Goal: Information Seeking & Learning: Understand process/instructions

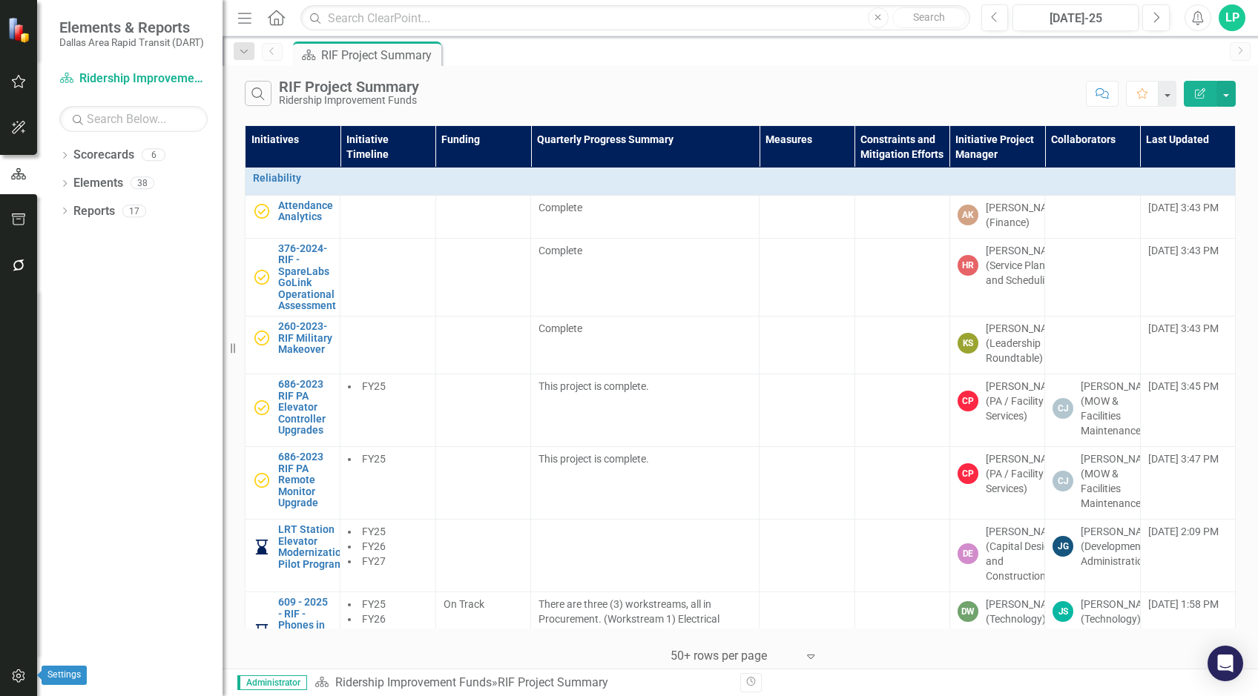
click at [10, 673] on button "button" at bounding box center [18, 676] width 33 height 31
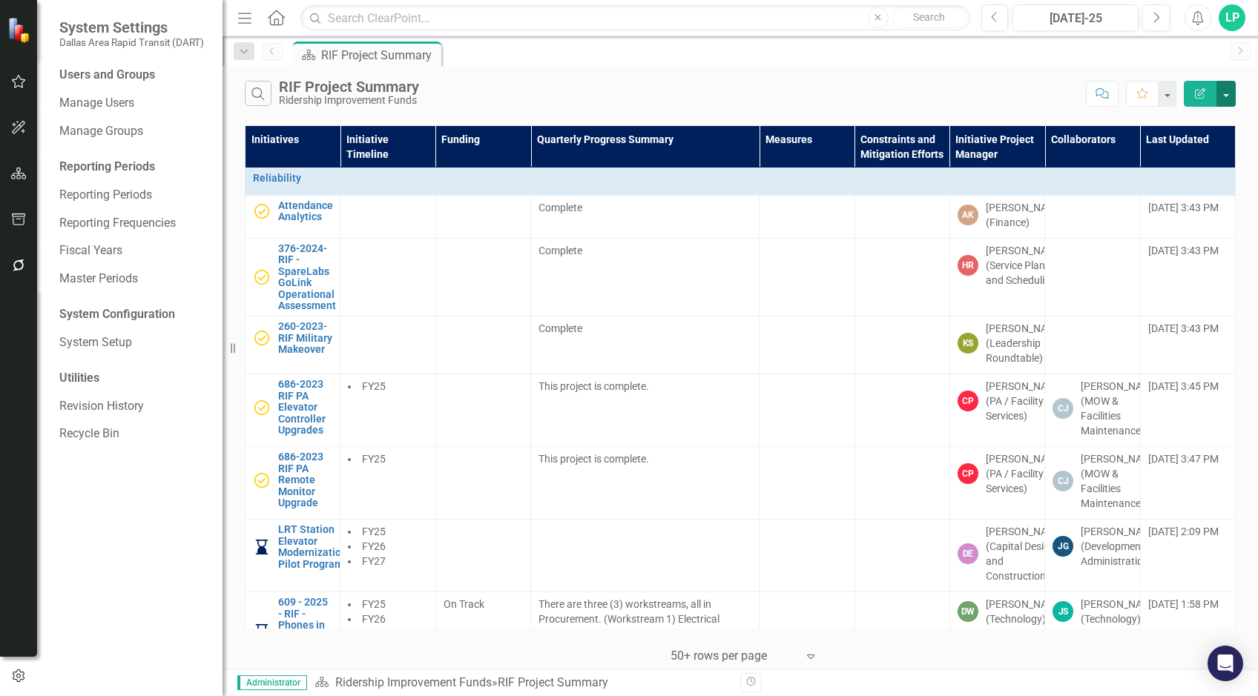
click at [1229, 95] on button "button" at bounding box center [1225, 94] width 19 height 26
click at [1181, 52] on div "Scorecard RIF Project Summary Pin" at bounding box center [756, 54] width 932 height 24
click at [1233, 19] on div "LP" at bounding box center [1231, 17] width 27 height 27
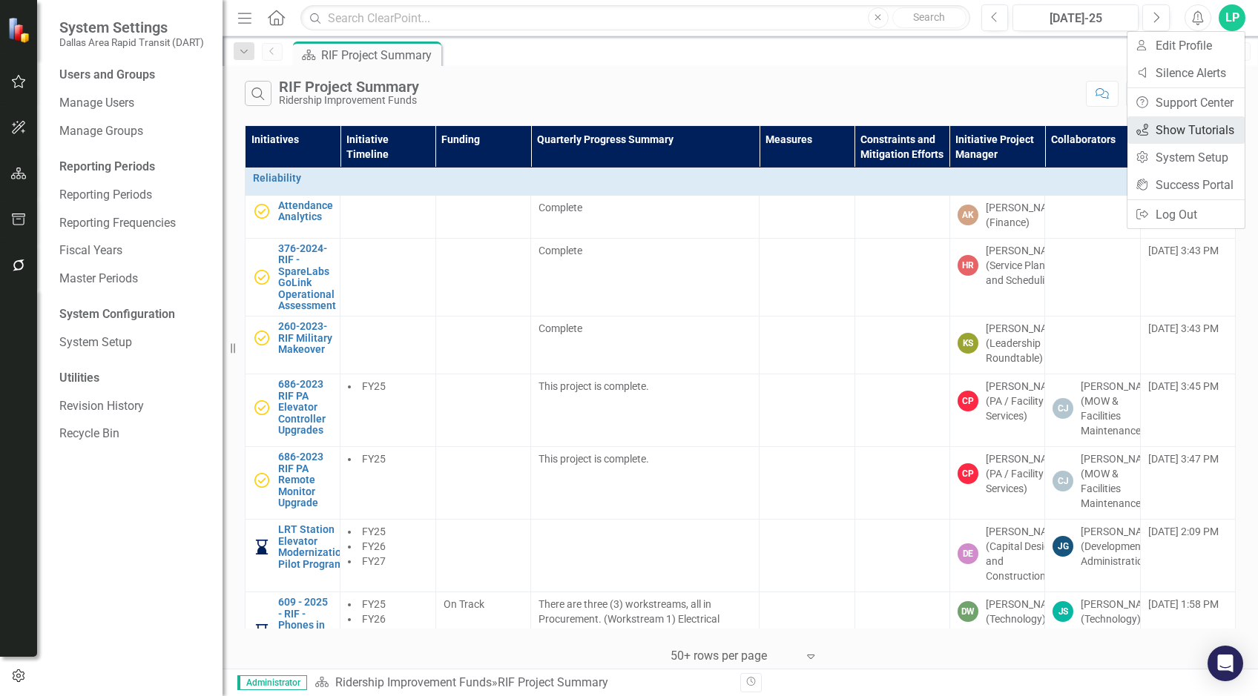
click at [1207, 121] on link "icon.tutorial Show Tutorials" at bounding box center [1185, 129] width 117 height 27
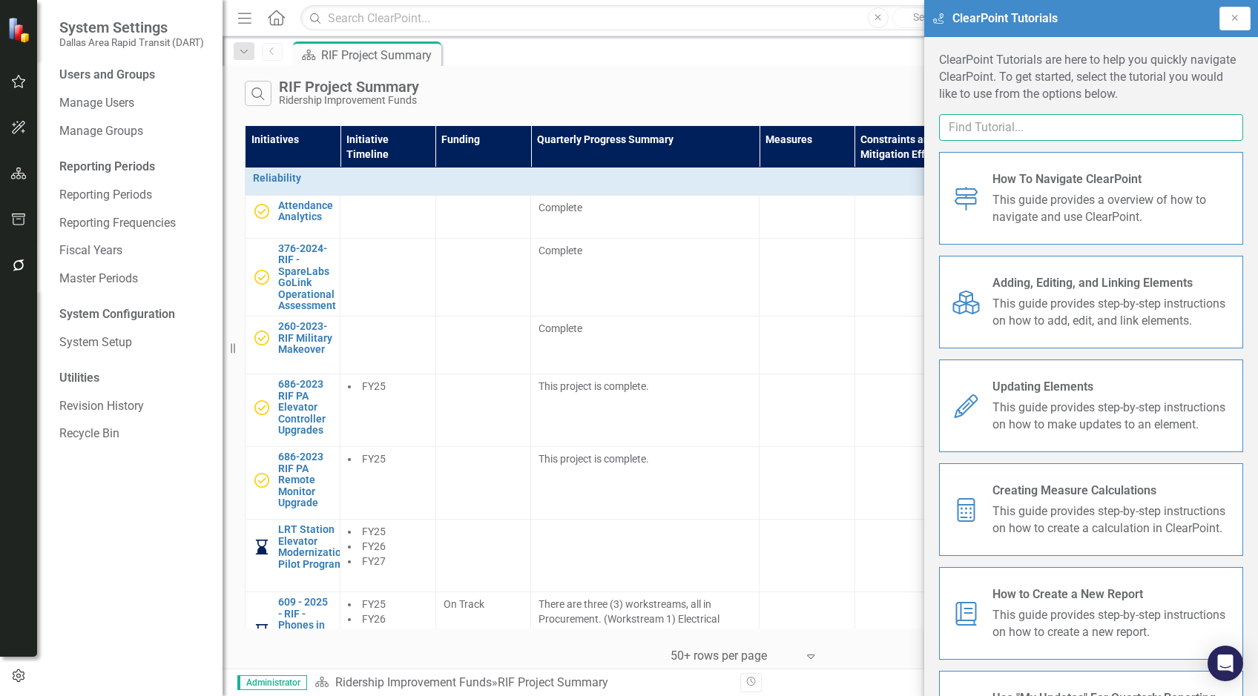
click at [1114, 124] on input "text" at bounding box center [1091, 127] width 304 height 27
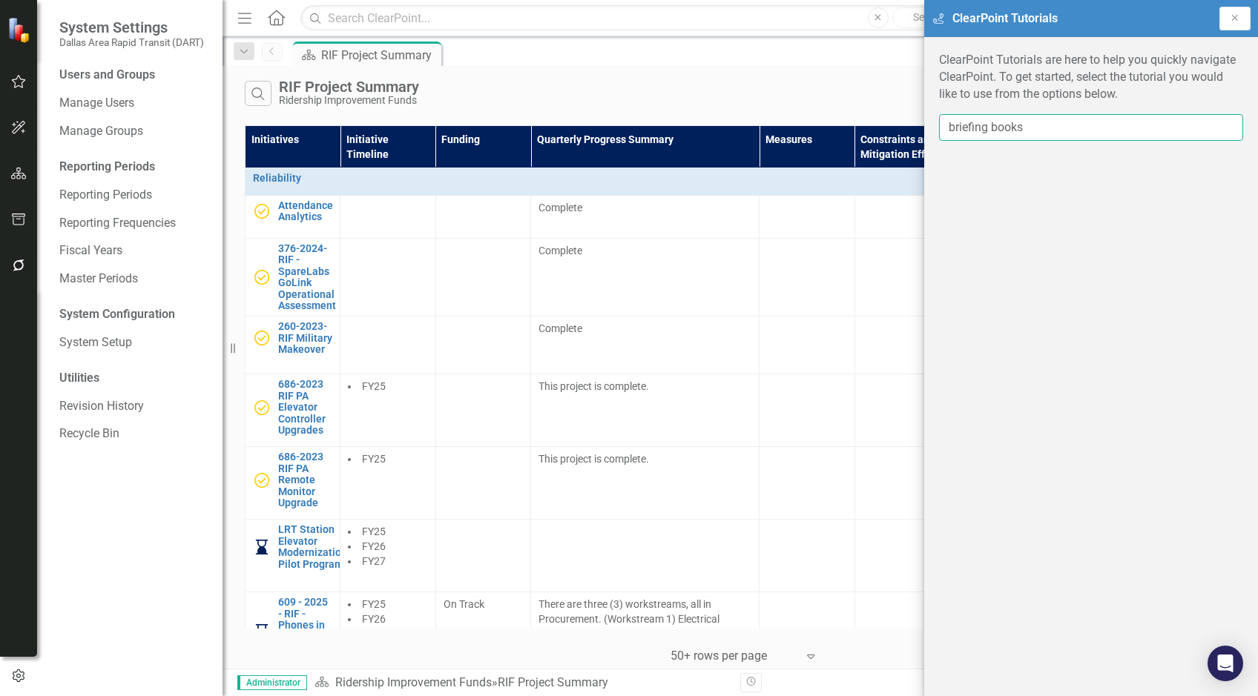
drag, startPoint x: 1046, startPoint y: 131, endPoint x: 949, endPoint y: 128, distance: 97.2
click at [949, 128] on input "briefing books" at bounding box center [1091, 127] width 304 height 27
type input "b"
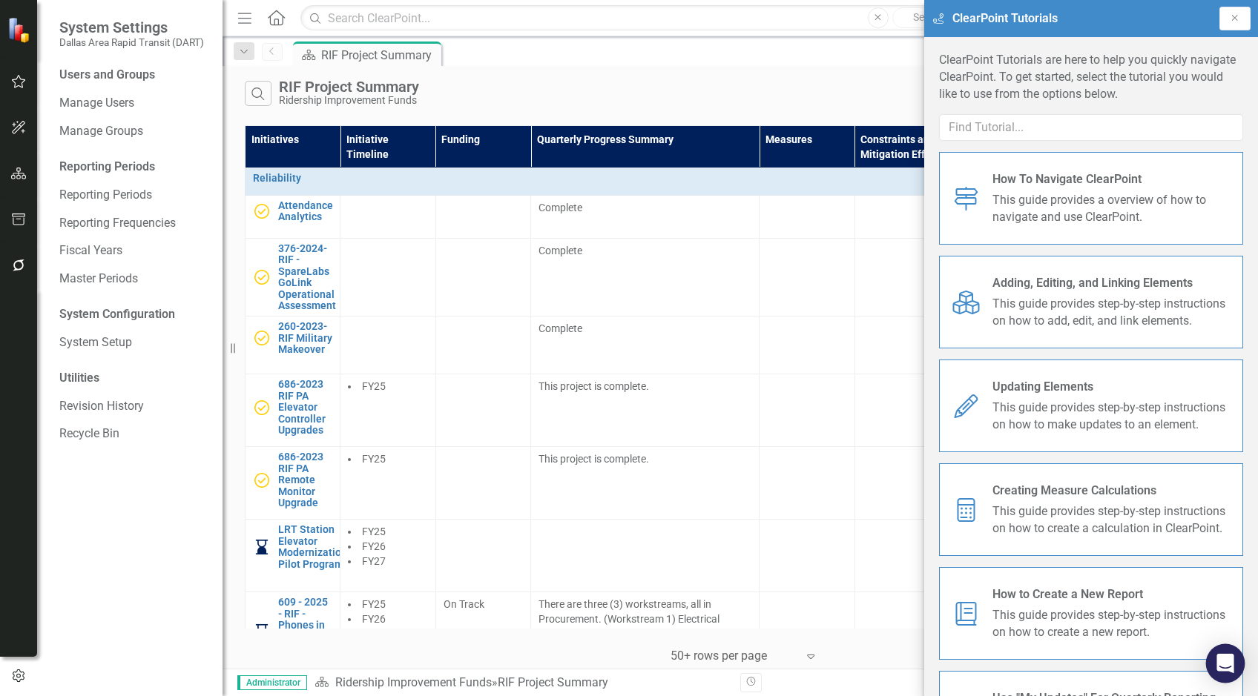
click at [1231, 659] on icon "Open Intercom Messenger" at bounding box center [1224, 663] width 17 height 19
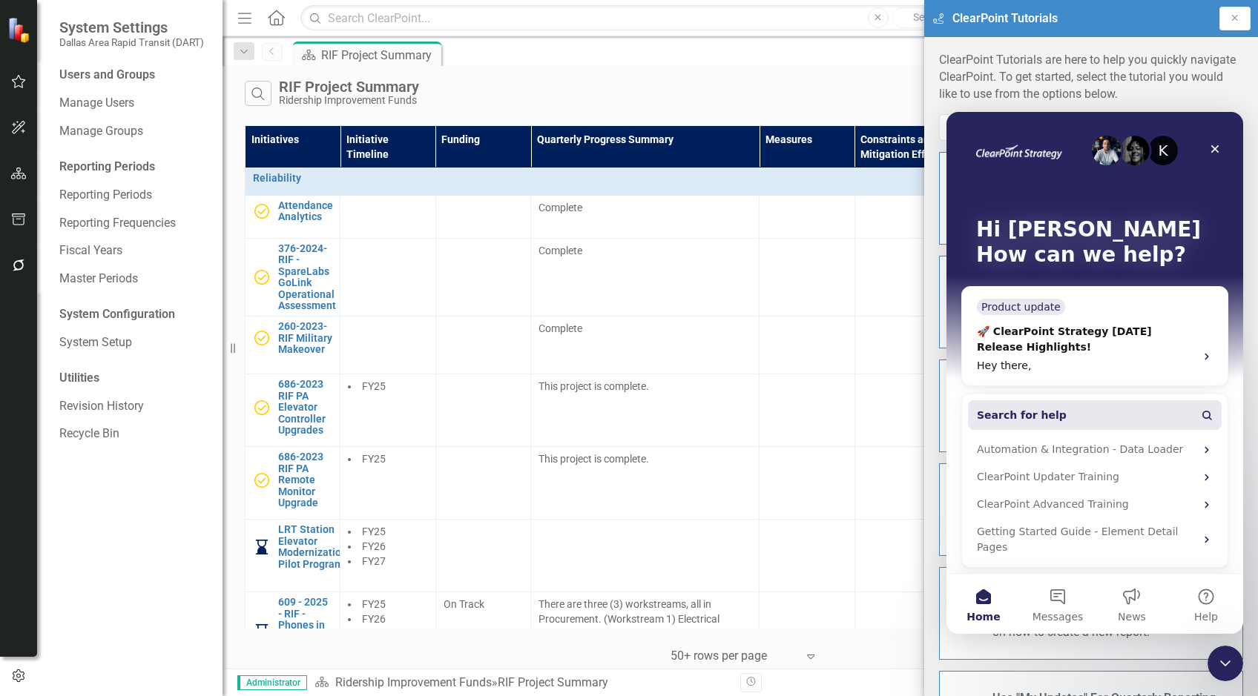
click at [1061, 415] on button "Search for help" at bounding box center [1095, 415] width 254 height 30
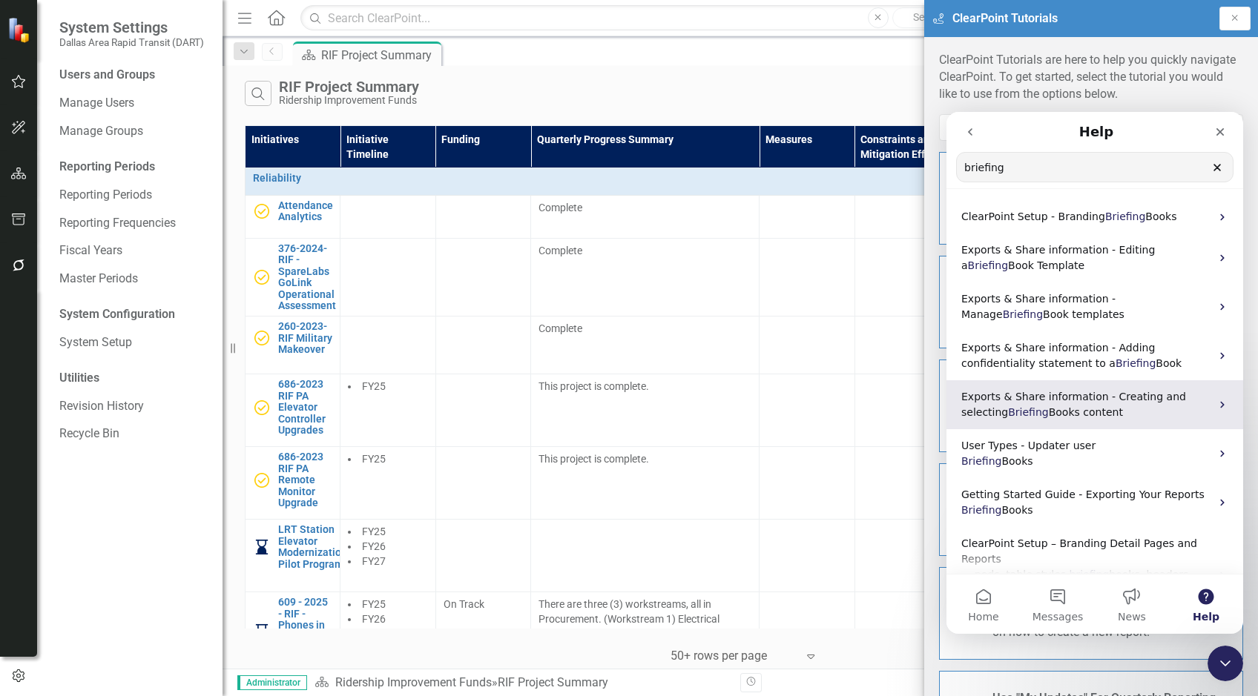
type input "briefing"
click at [1061, 396] on span "Exports & Share information - Creating and selecting" at bounding box center [1073, 404] width 225 height 27
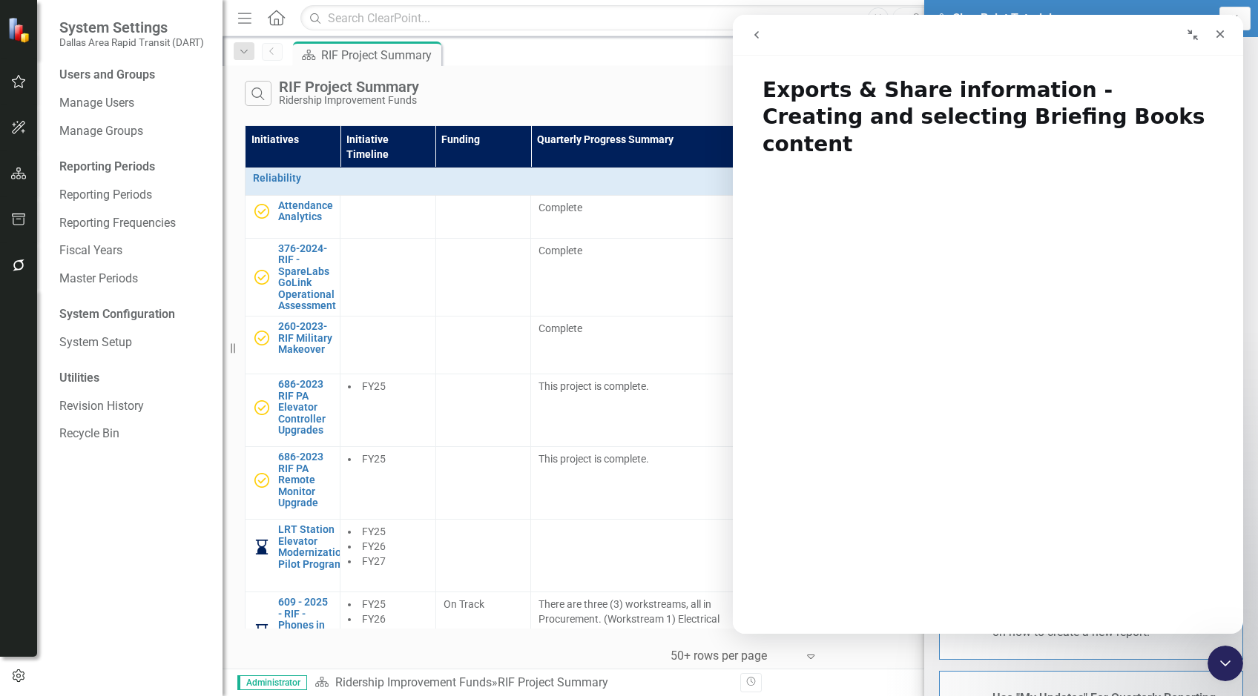
drag, startPoint x: 99, startPoint y: 504, endPoint x: 601, endPoint y: 58, distance: 671.9
click at [601, 58] on div "Scorecard RIF Project Summary Pin" at bounding box center [756, 54] width 932 height 24
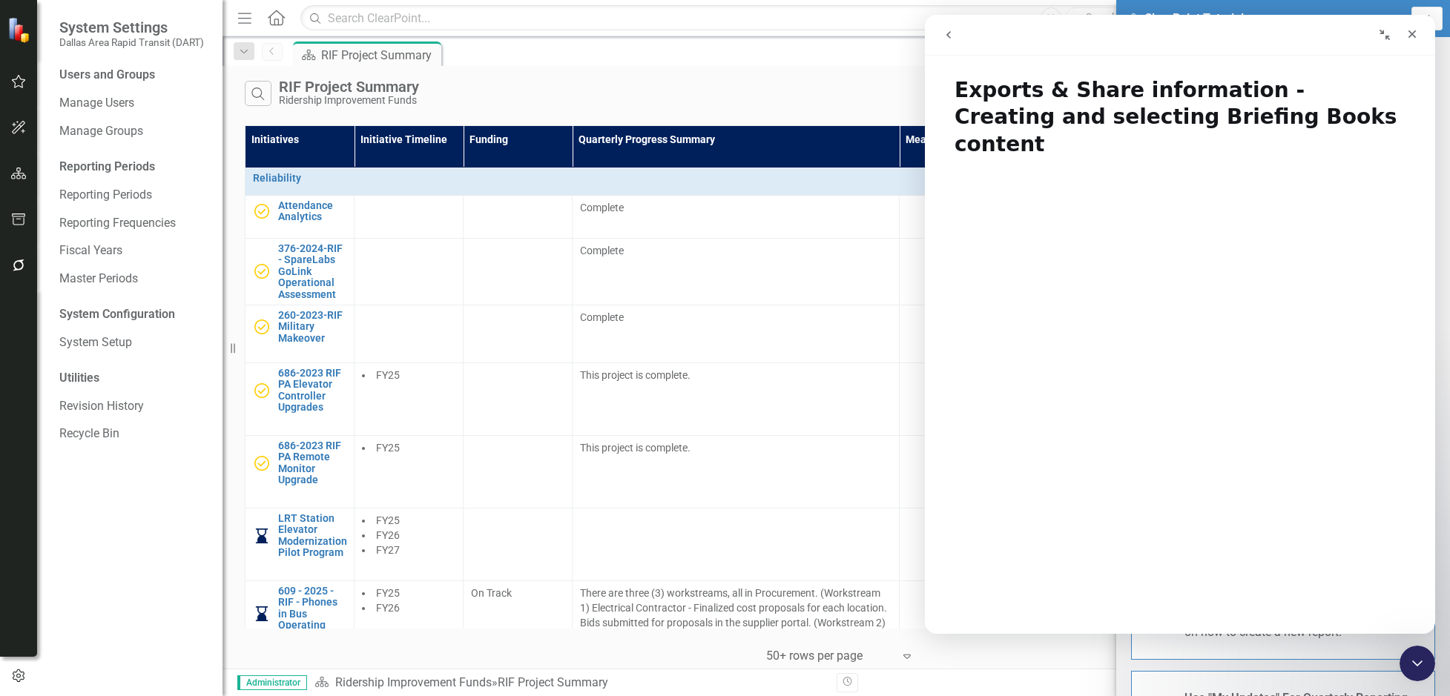
scroll to position [74, 0]
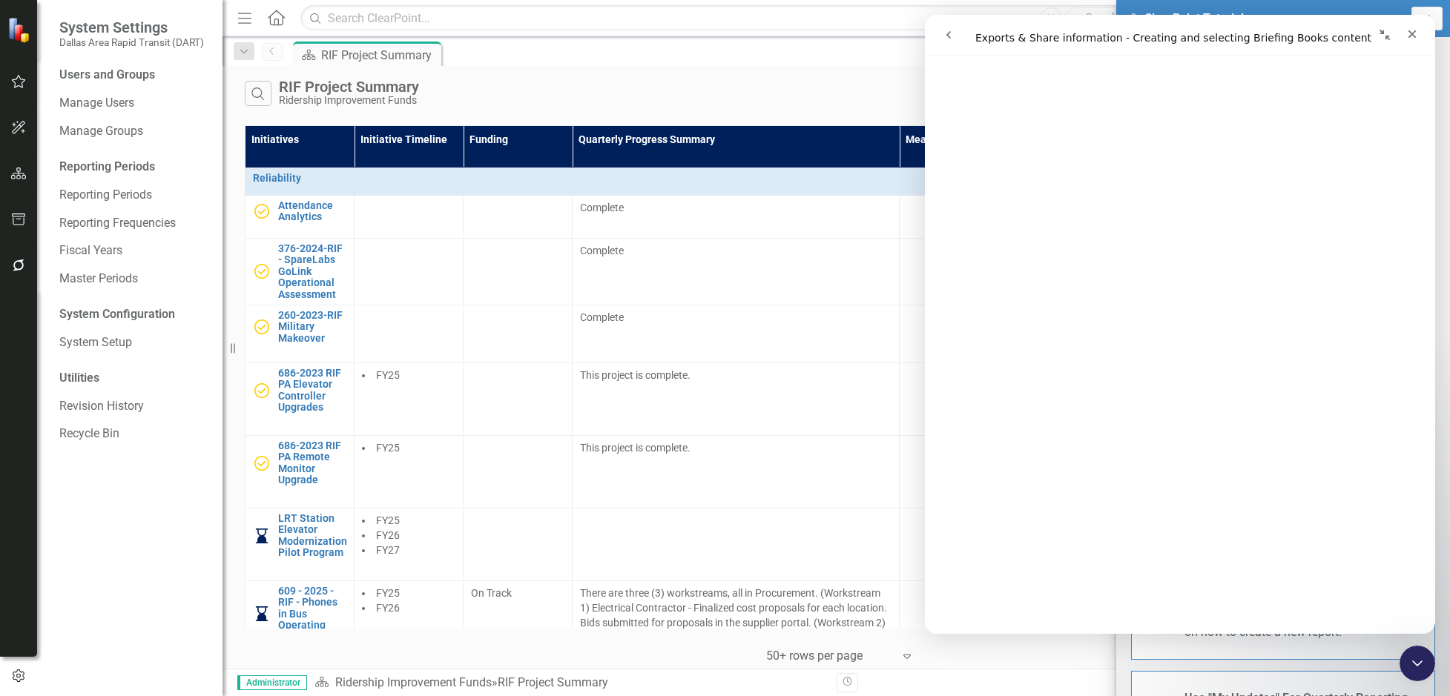
click at [8, 21] on img at bounding box center [20, 30] width 26 height 26
click at [19, 81] on icon "button" at bounding box center [19, 82] width 16 height 12
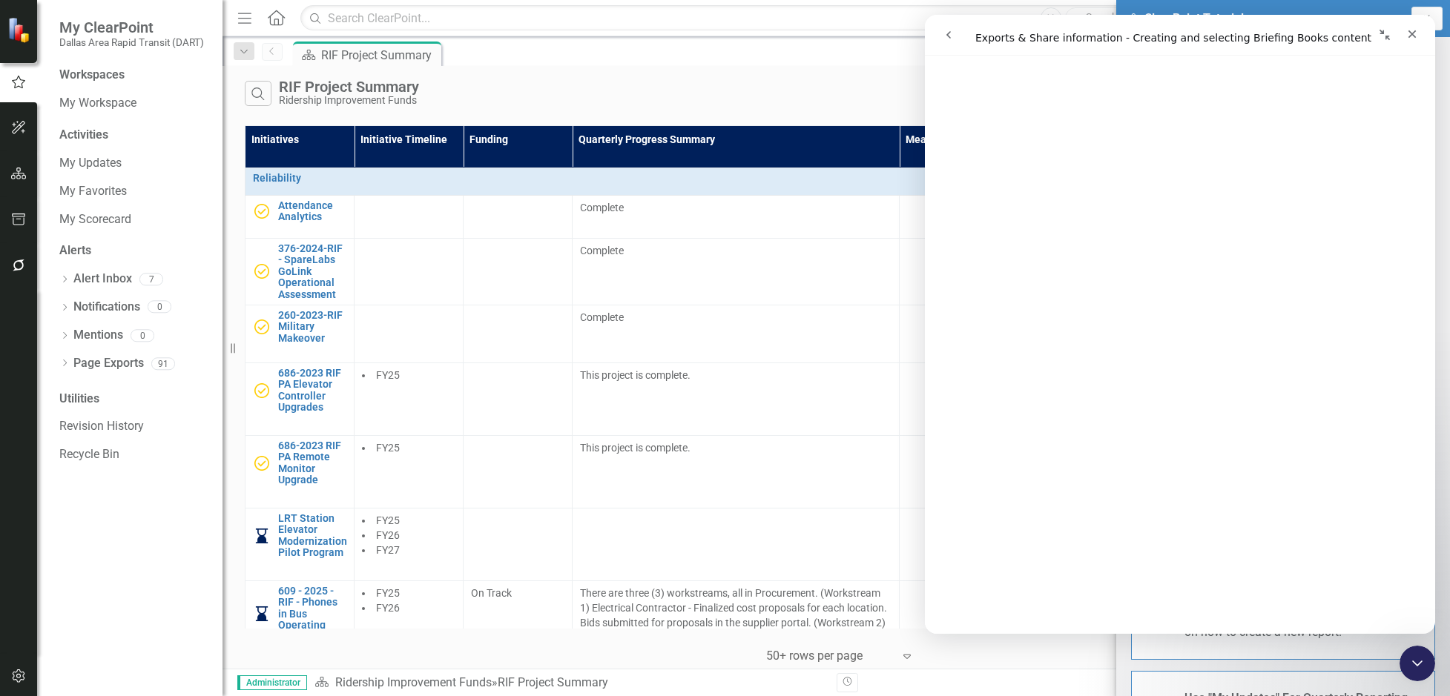
click at [668, 55] on div "Scorecard RIF Project Summary Pin" at bounding box center [852, 54] width 1124 height 24
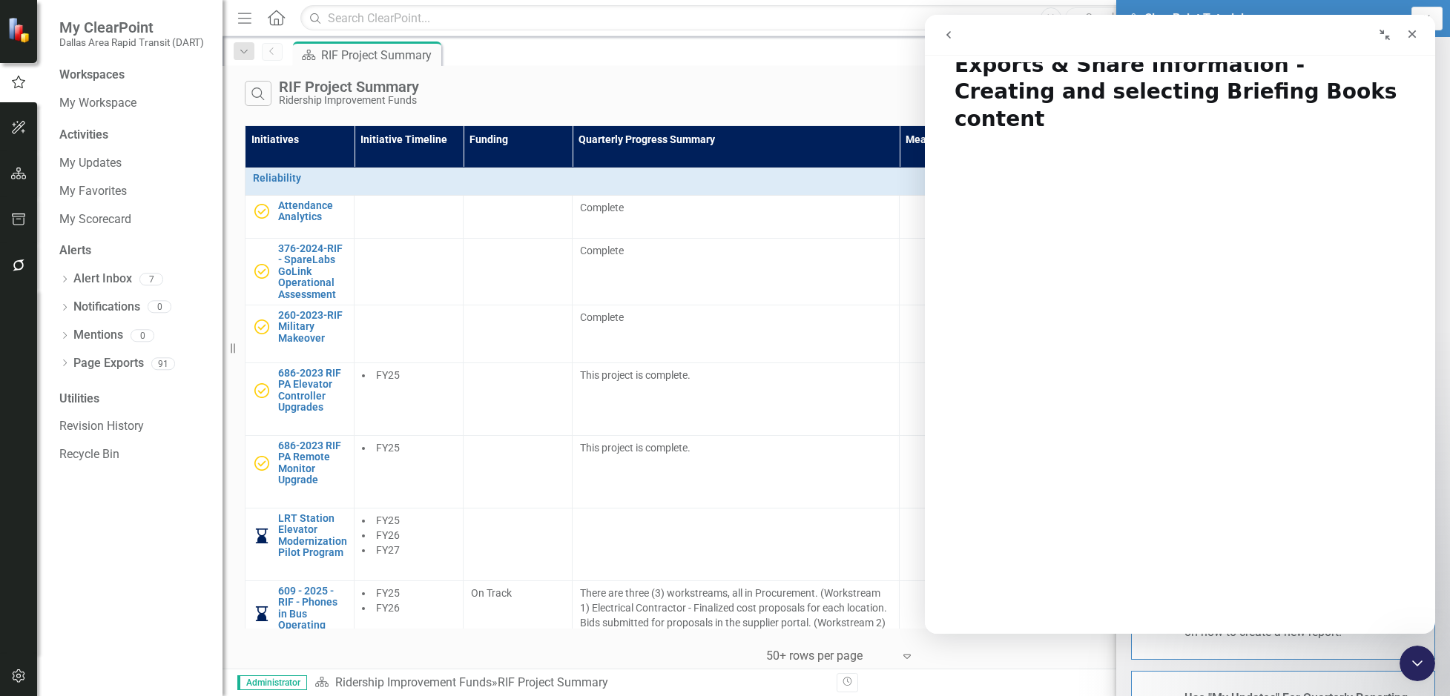
scroll to position [0, 0]
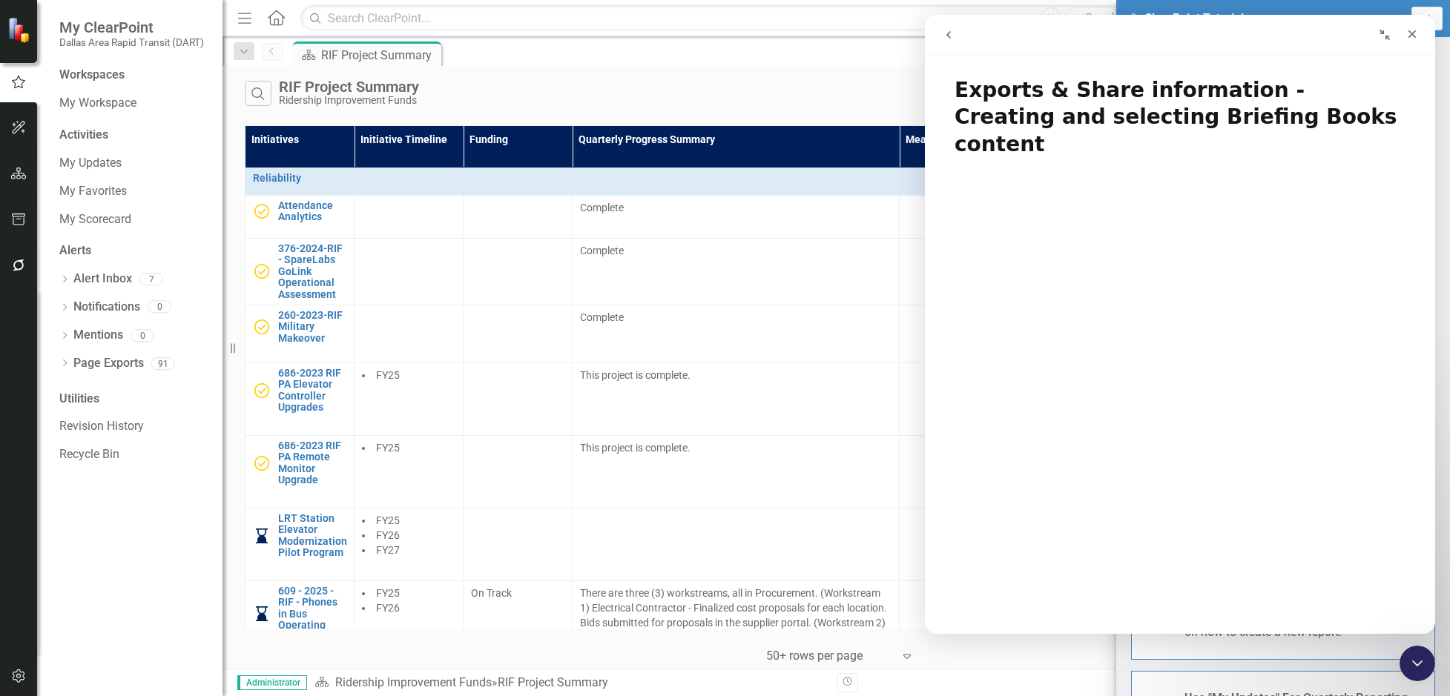
click at [770, 50] on div "Scorecard RIF Project Summary Pin" at bounding box center [852, 54] width 1124 height 24
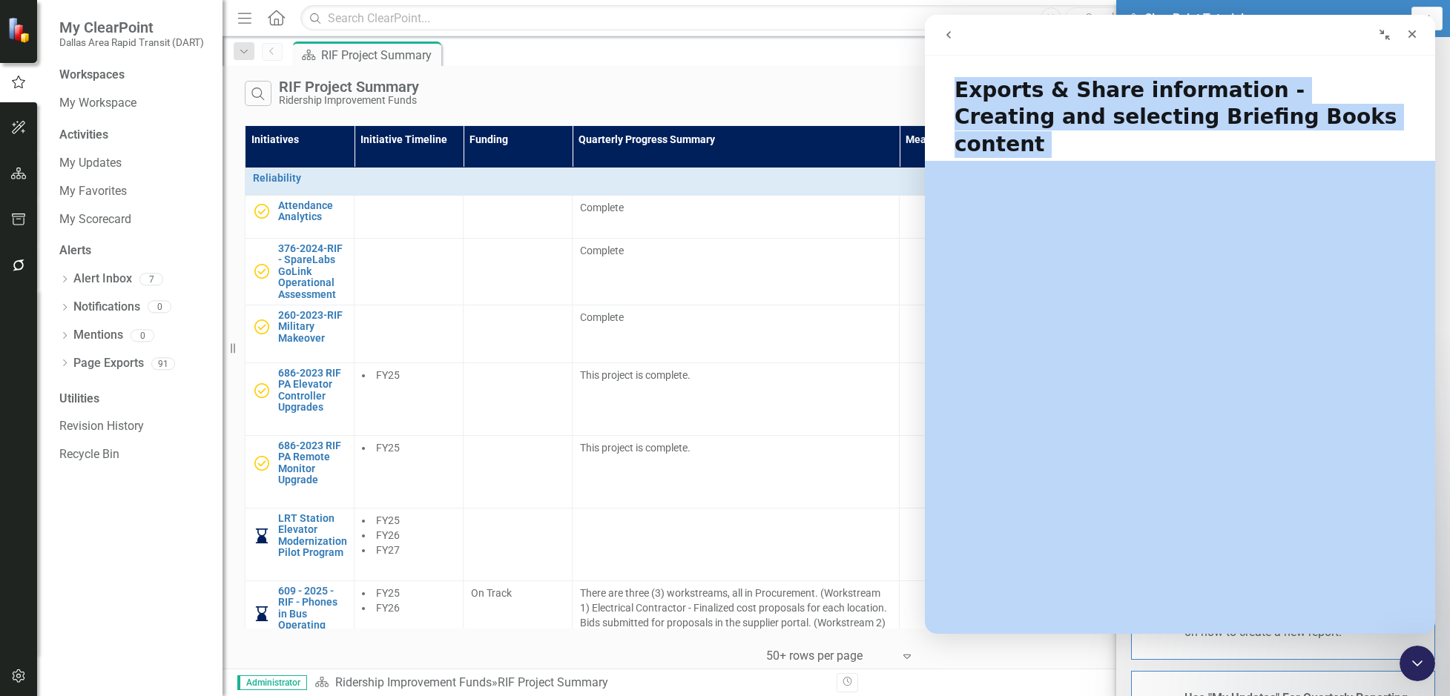
drag, startPoint x: 950, startPoint y: 86, endPoint x: 1213, endPoint y: 387, distance: 399.9
click at [1213, 387] on div "Exports & Share information - Creating and selecting Briefing Books content Did…" at bounding box center [1180, 348] width 510 height 572
click at [1257, 128] on h1 "Exports & Share information - Creating and selecting Briefing Books content" at bounding box center [1180, 111] width 510 height 99
click at [1257, 127] on h1 "Exports & Share information - Creating and selecting Briefing Books content" at bounding box center [1180, 111] width 510 height 99
click at [945, 75] on h1 "Exports & Share information - Creating and selecting Briefing Books content" at bounding box center [1180, 111] width 510 height 99
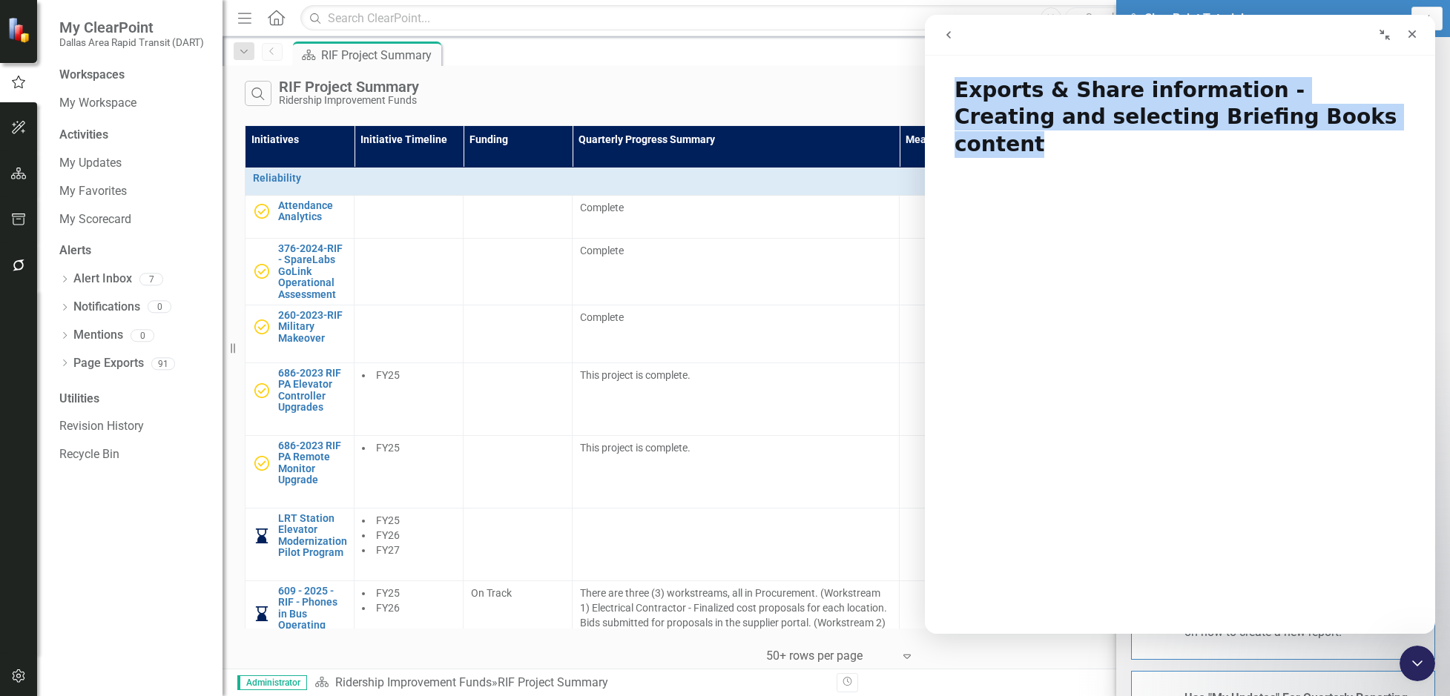
drag, startPoint x: 958, startPoint y: 98, endPoint x: 1288, endPoint y: 112, distance: 330.3
click at [1257, 112] on h1 "Exports & Share information - Creating and selecting Briefing Books content" at bounding box center [1180, 111] width 510 height 99
copy h1 "Exports & Share information - Creating and selecting Briefing Books content"
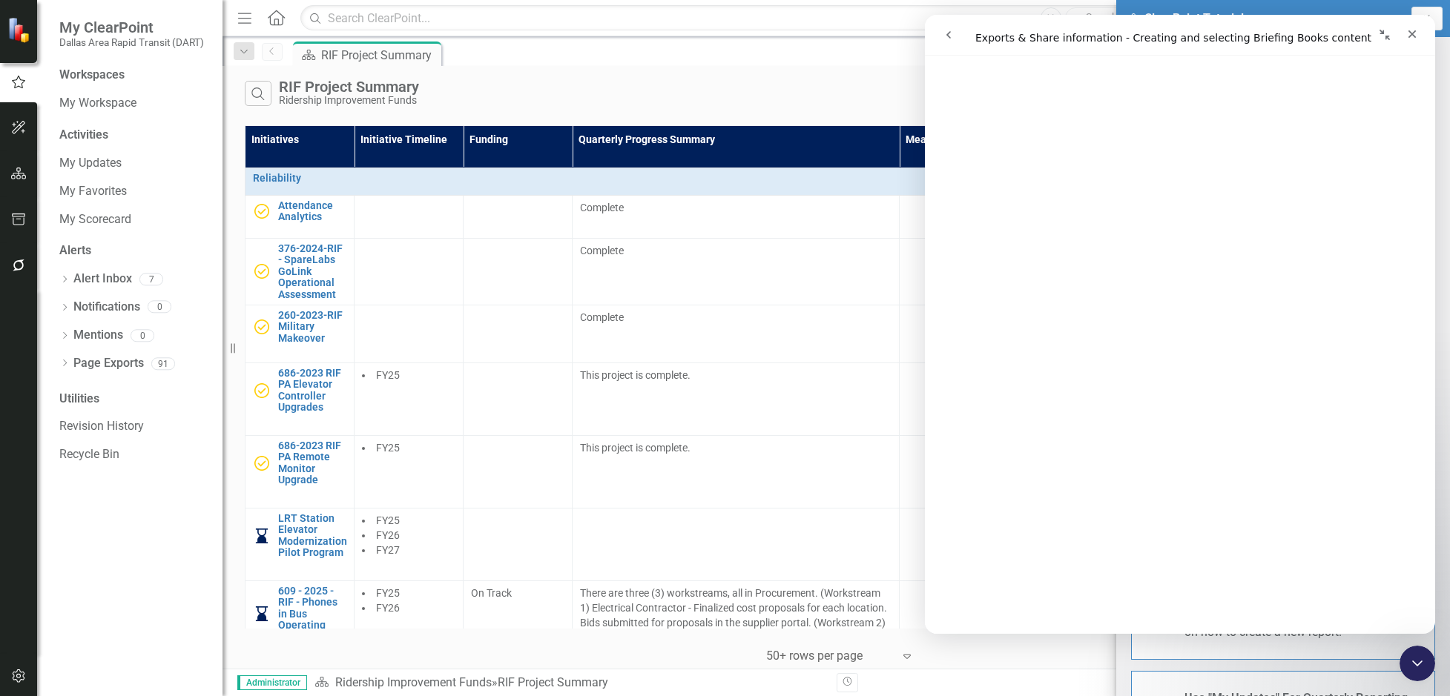
scroll to position [4969, 0]
